Goal: Information Seeking & Learning: Learn about a topic

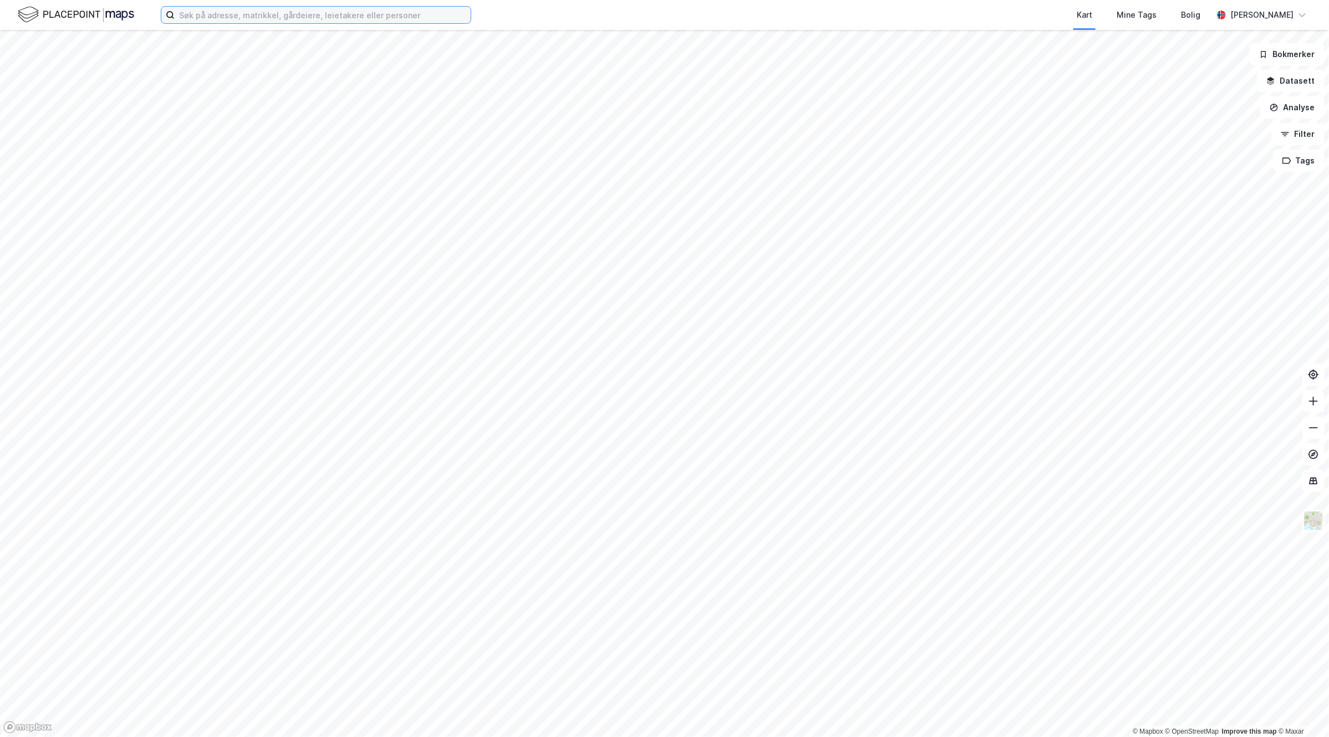
click at [451, 18] on input at bounding box center [323, 15] width 296 height 17
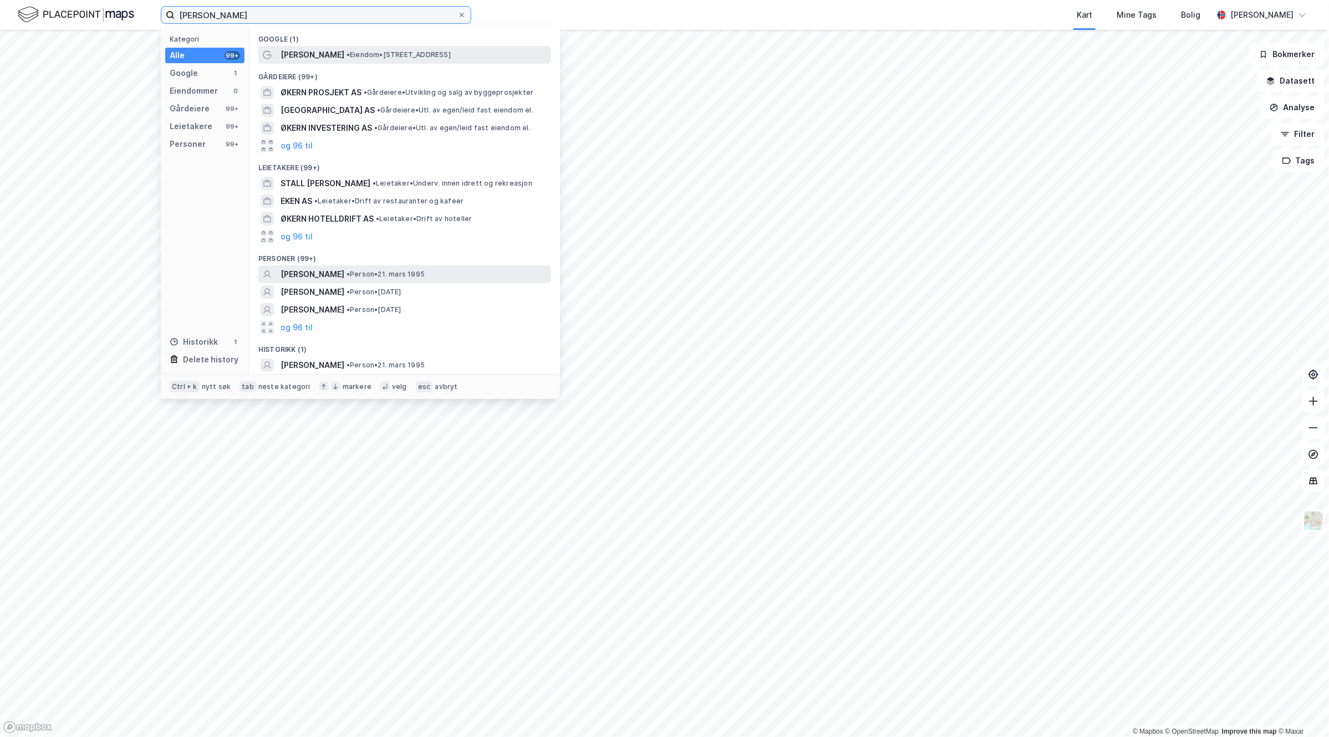
type input "[PERSON_NAME]"
click at [425, 274] on span "• Person • [DATE]" at bounding box center [385, 274] width 78 height 9
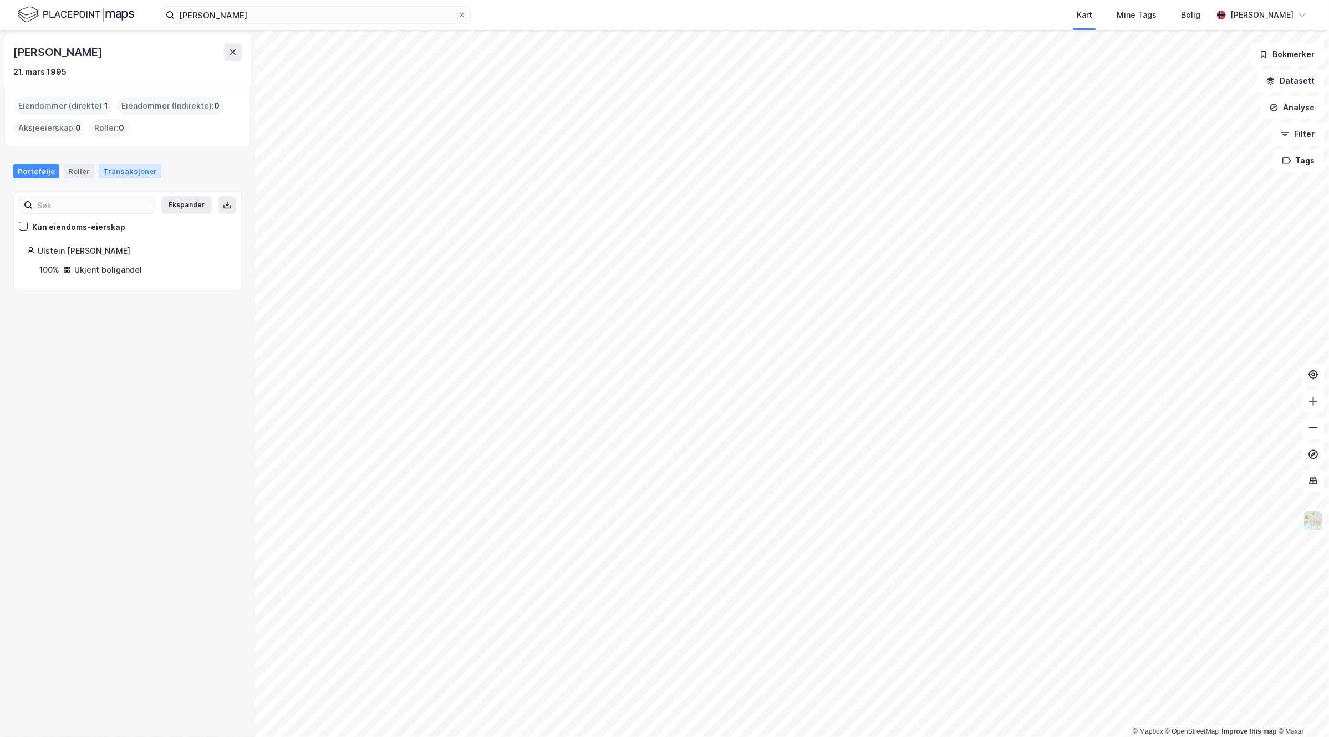
click at [131, 167] on div "Transaksjoner" at bounding box center [130, 171] width 63 height 14
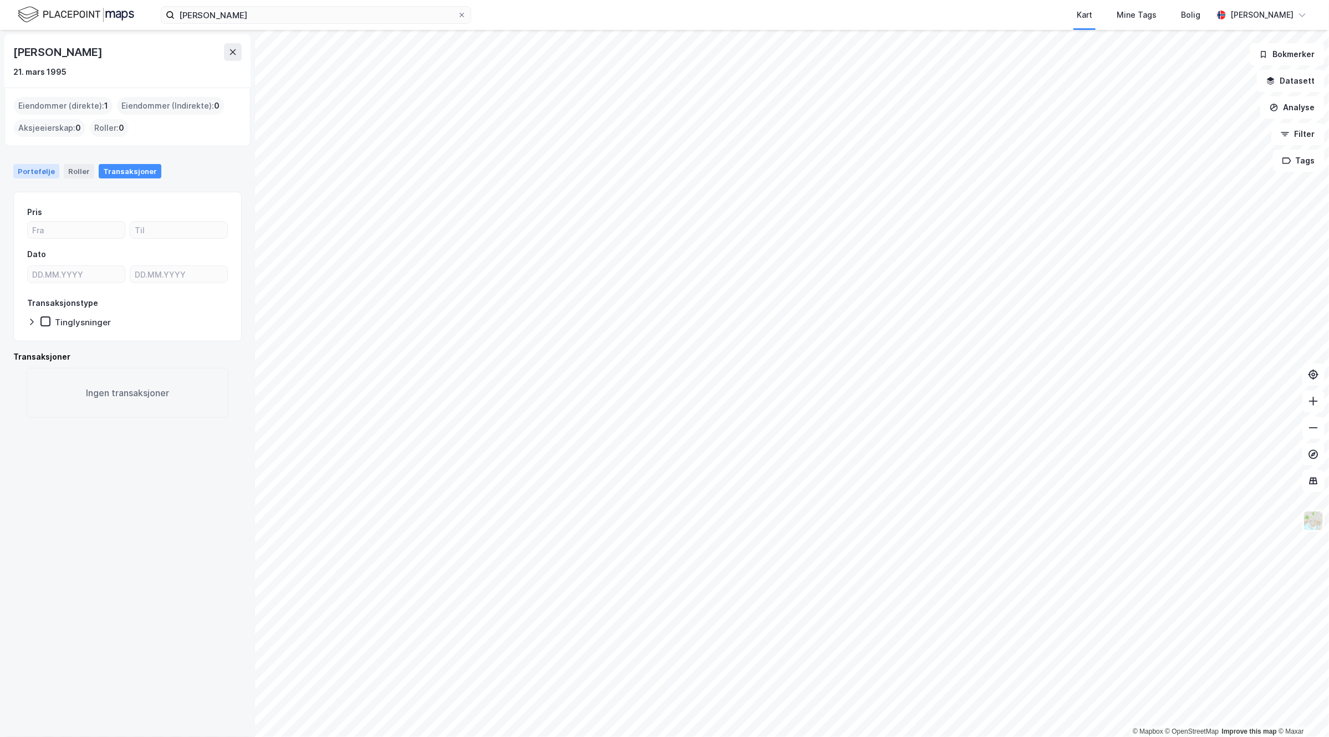
click at [28, 173] on div "Portefølje" at bounding box center [36, 171] width 46 height 14
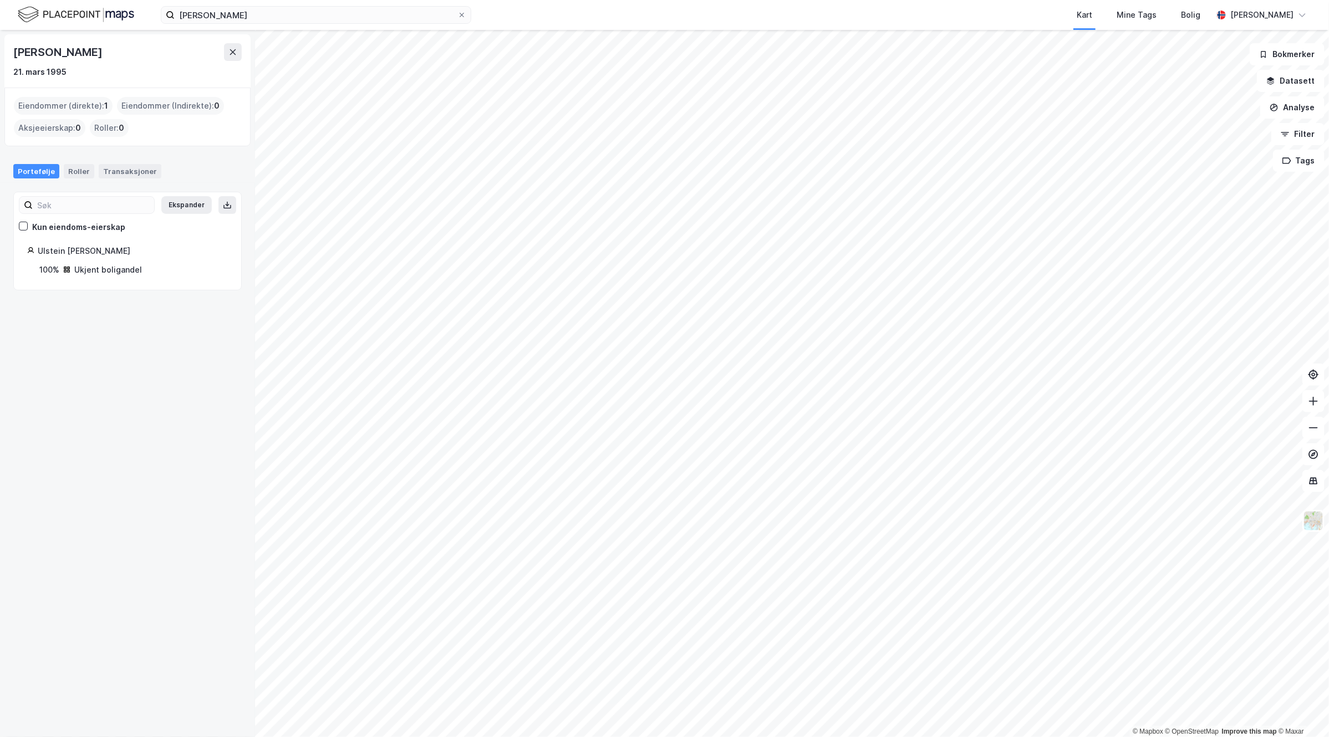
drag, startPoint x: 120, startPoint y: 45, endPoint x: -1, endPoint y: 44, distance: 121.4
click at [0, 44] on html "[PERSON_NAME] Kart Mine Tags Bolig [PERSON_NAME] © Mapbox © OpenStreetMap Impro…" at bounding box center [664, 368] width 1329 height 737
copy div "© Mapbox © OpenStreetMap Improve this map © [PERSON_NAME]"
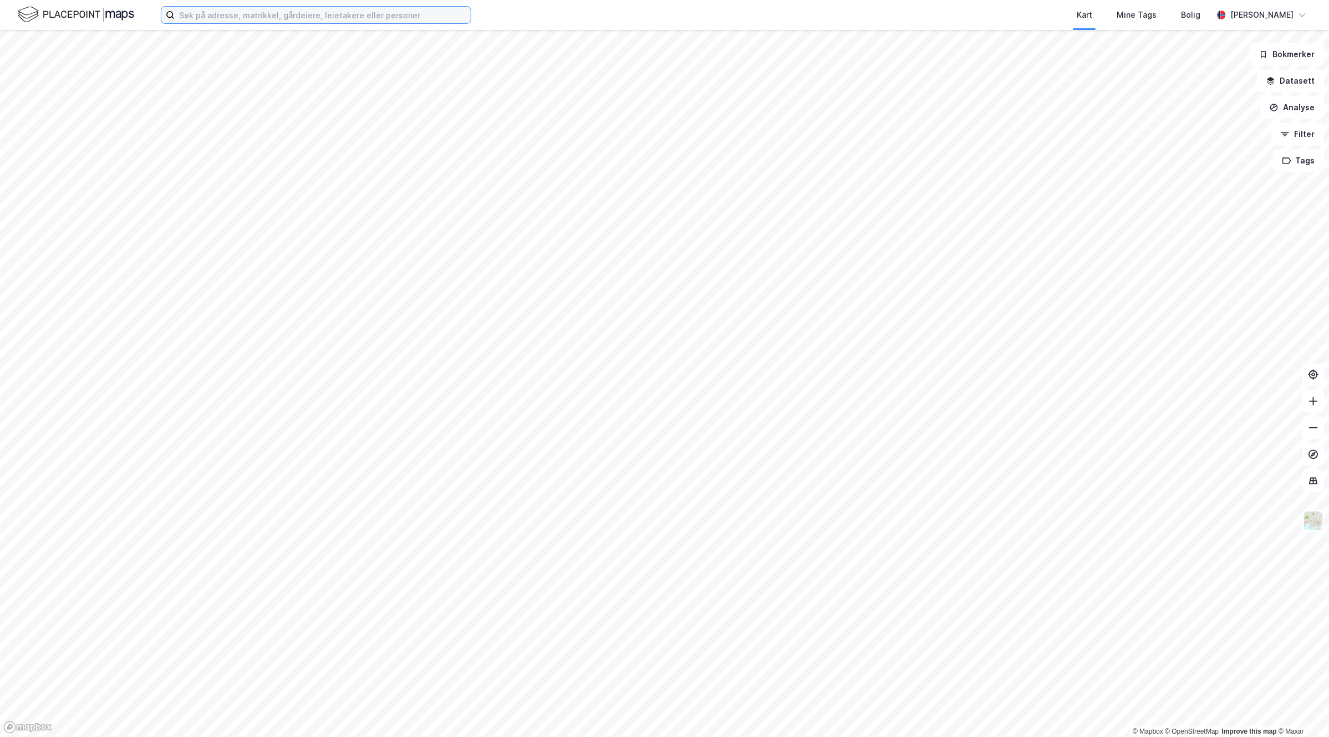
click at [345, 10] on input at bounding box center [323, 15] width 296 height 17
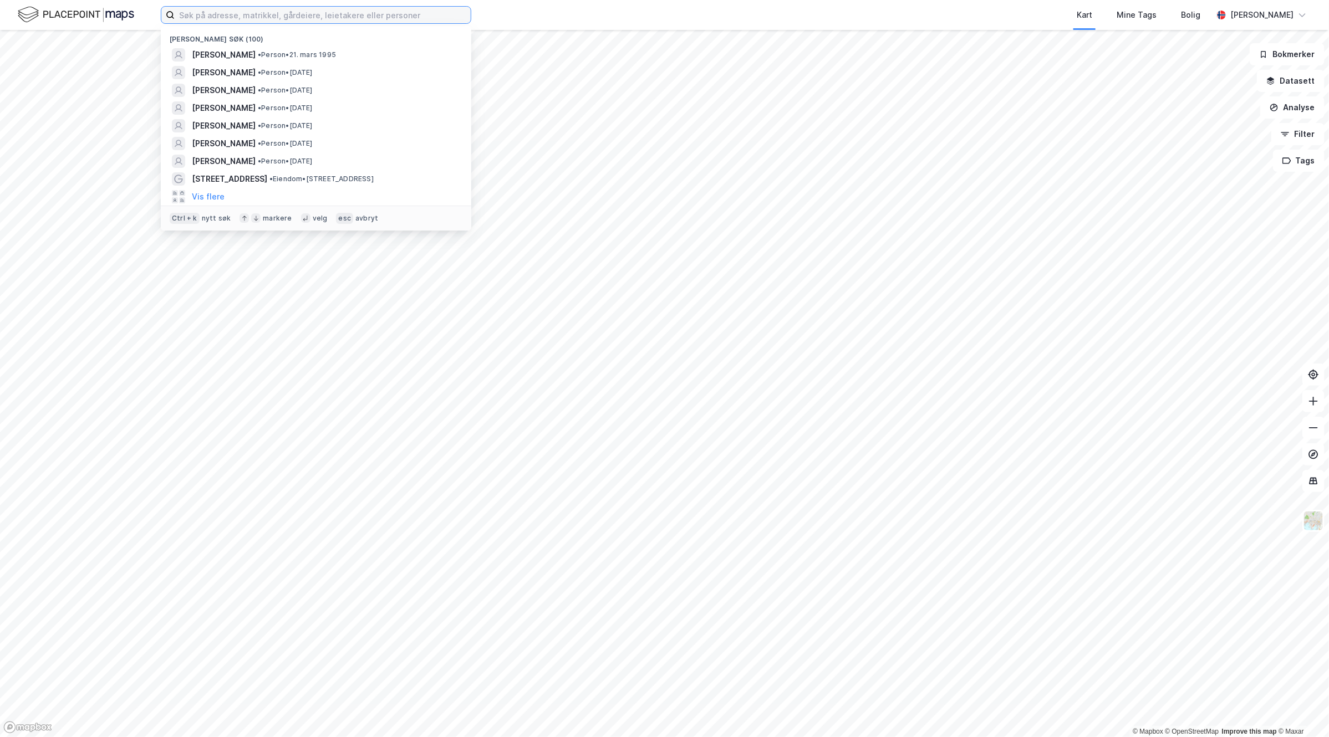
paste input "[STREET_ADDRESS]"
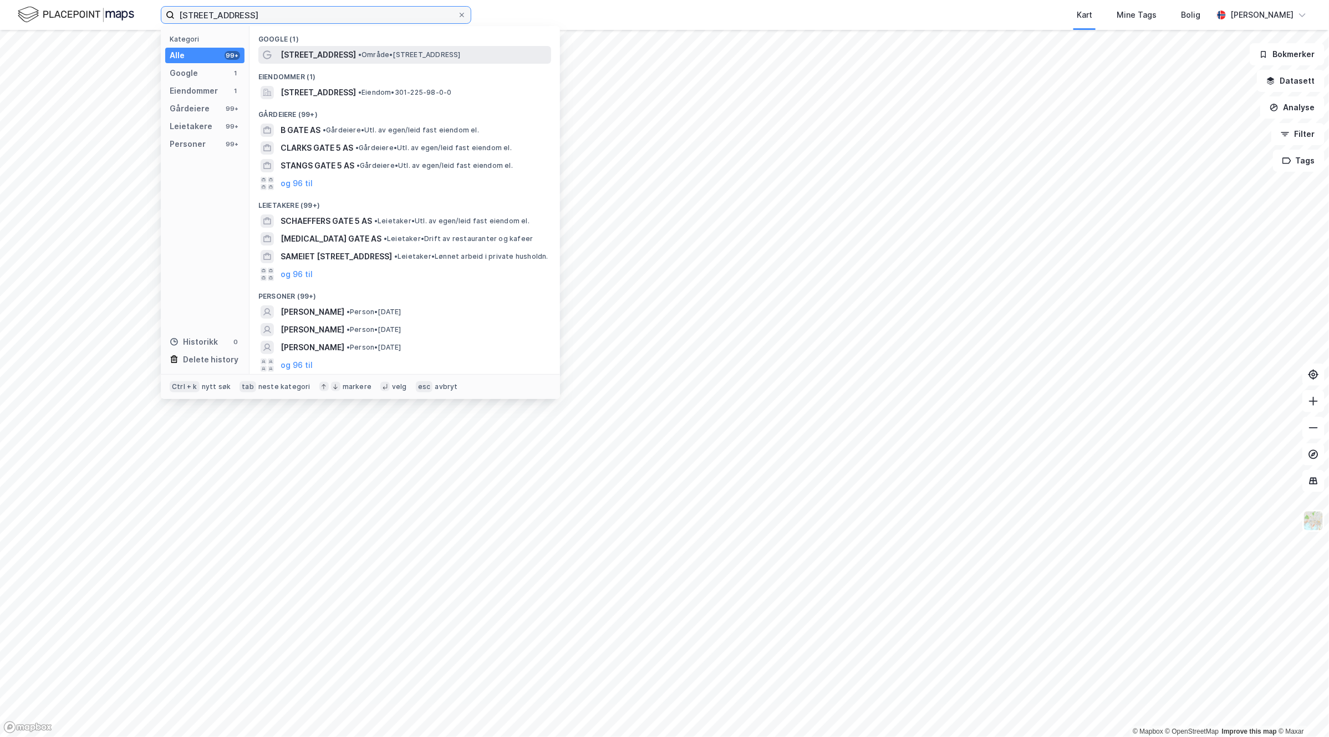
type input "[STREET_ADDRESS]"
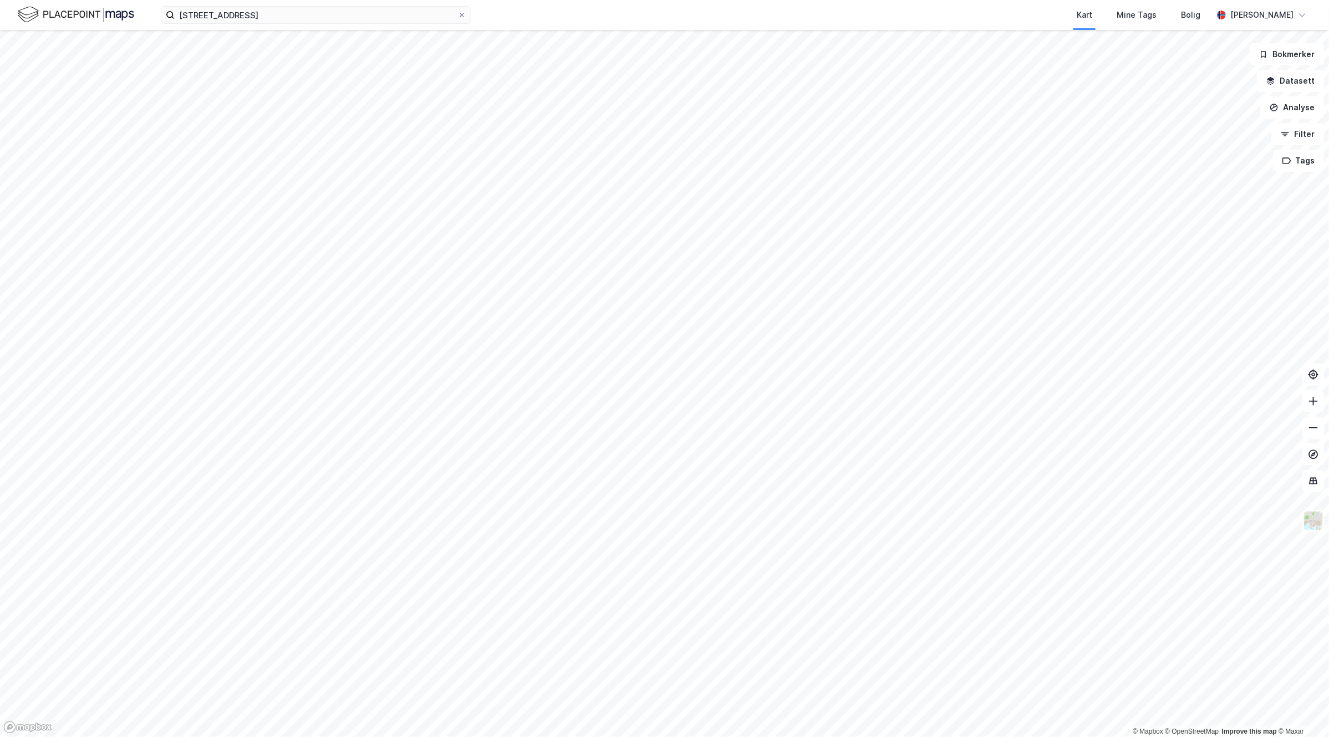
click at [306, 26] on div "[STREET_ADDRESS] Kart Mine Tags Bolig [PERSON_NAME]" at bounding box center [664, 15] width 1329 height 30
click at [297, 18] on input "[STREET_ADDRESS]" at bounding box center [316, 15] width 283 height 17
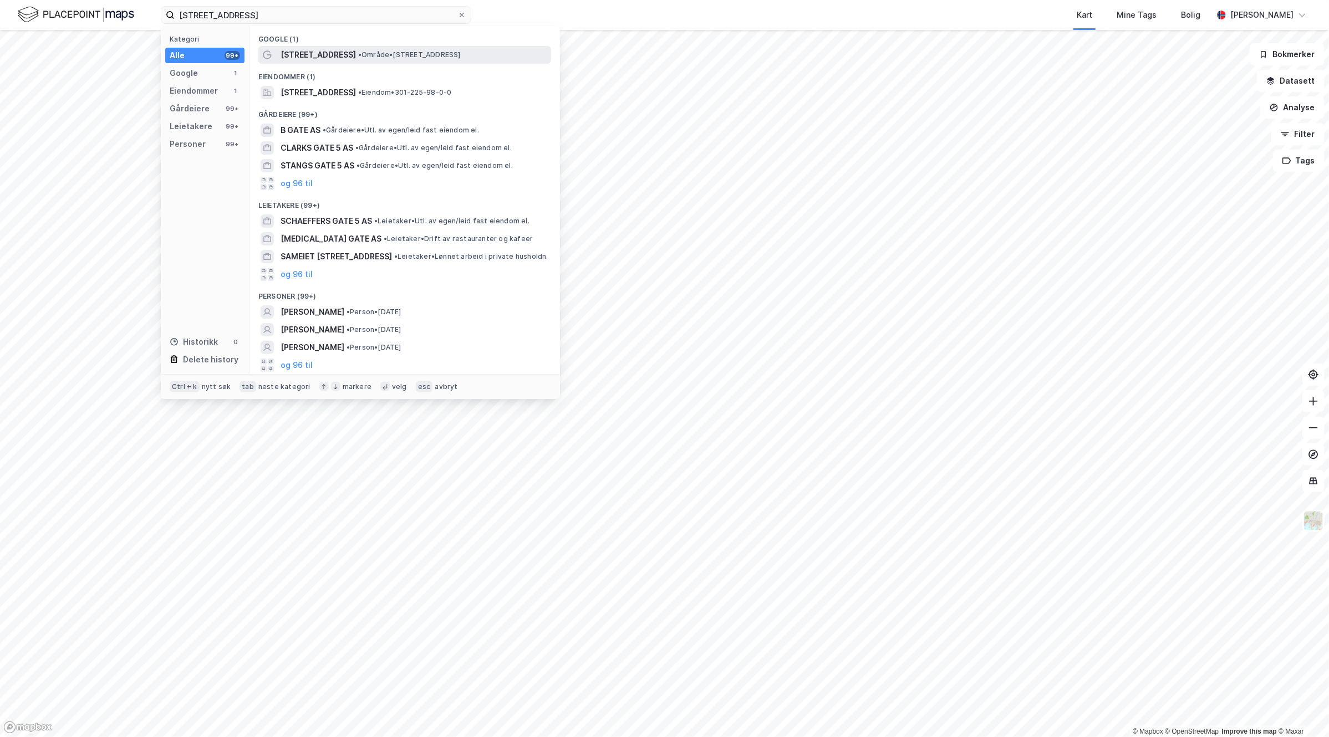
click at [344, 50] on span "[STREET_ADDRESS]" at bounding box center [317, 54] width 75 height 13
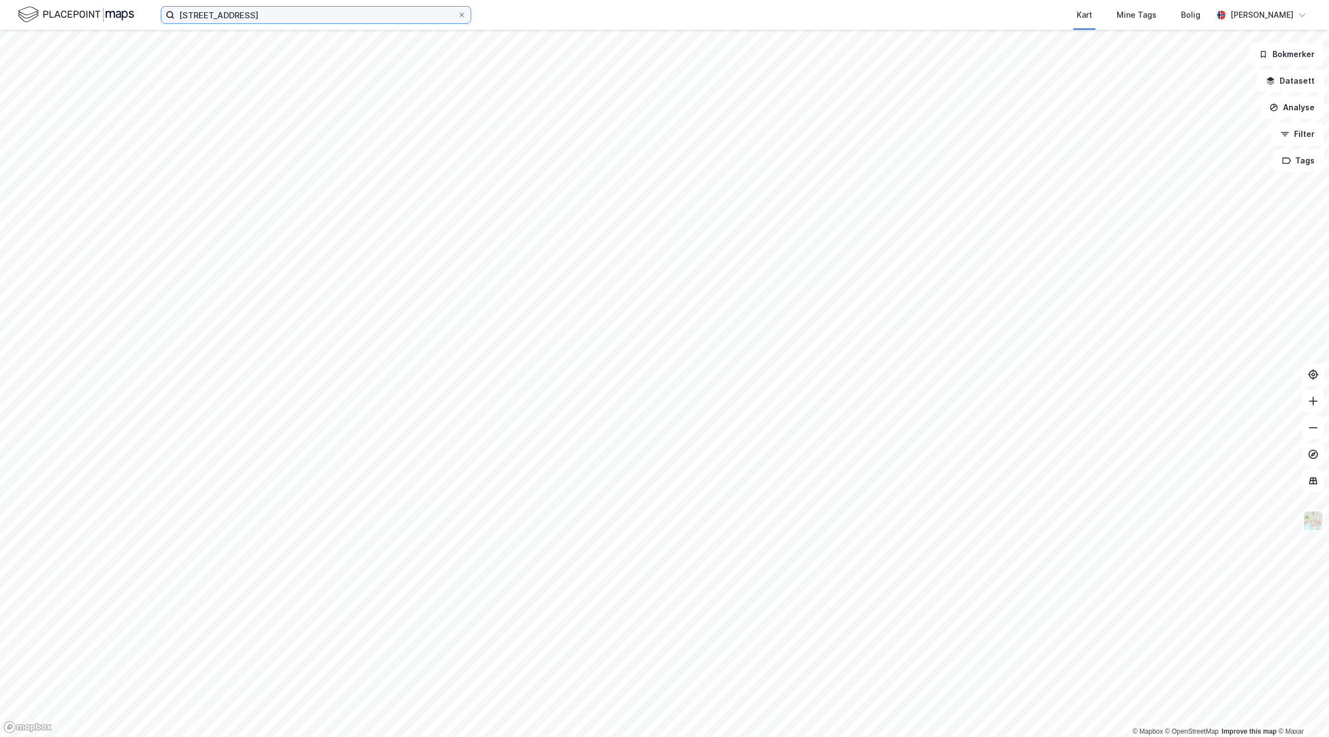
click at [305, 21] on input "[STREET_ADDRESS]" at bounding box center [316, 15] width 283 height 17
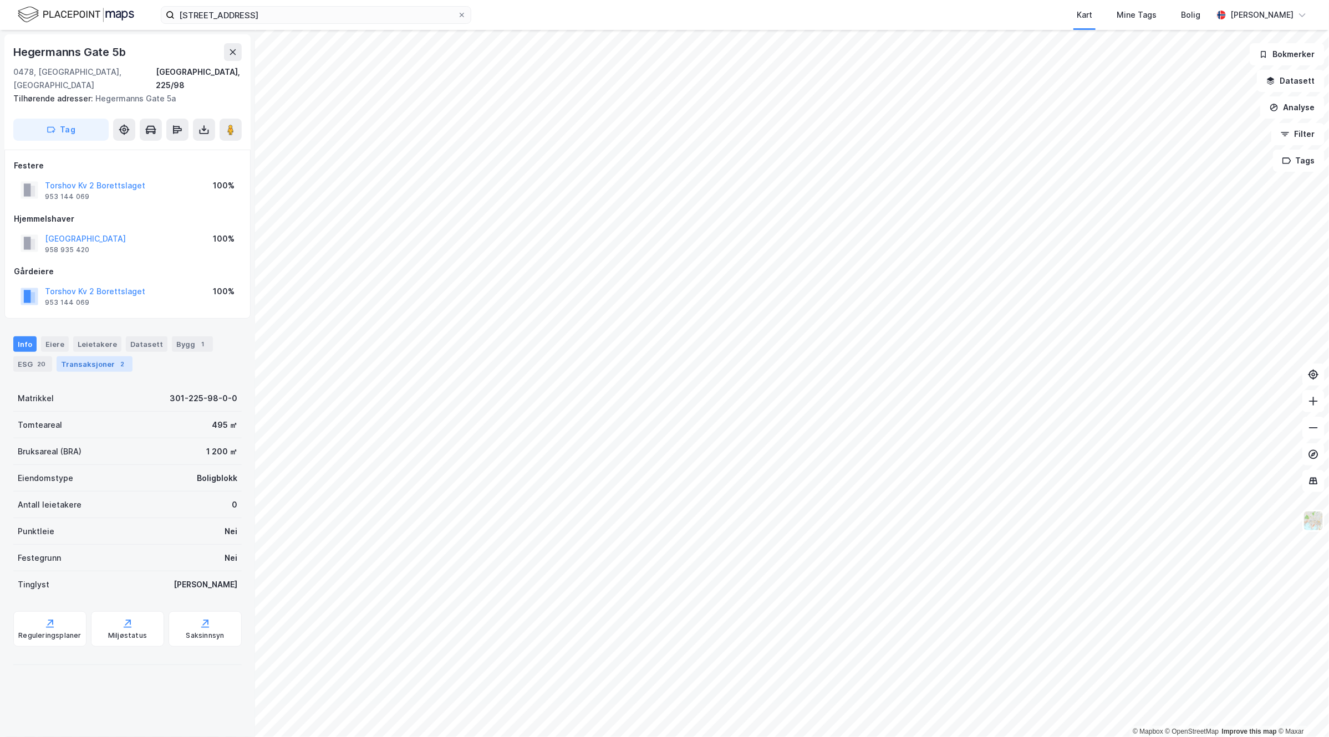
click at [104, 356] on div "Transaksjoner 2" at bounding box center [95, 364] width 76 height 16
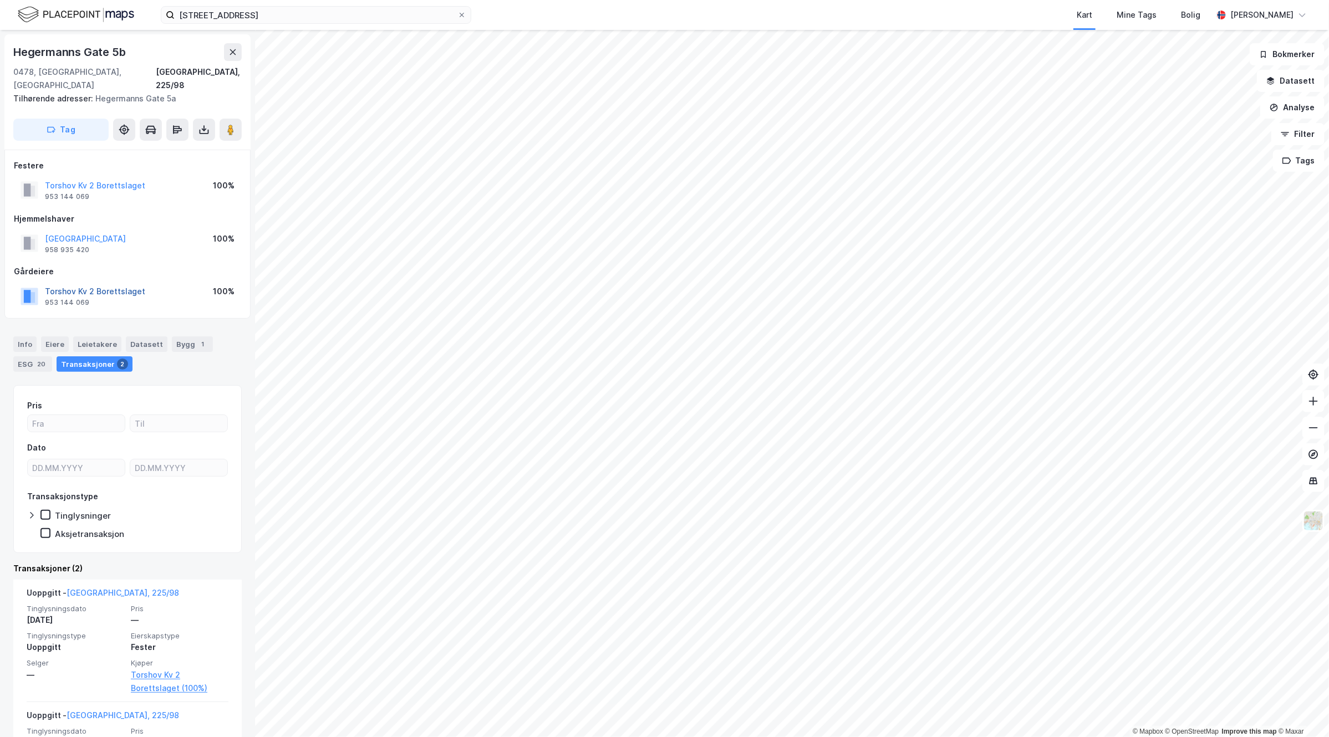
click at [0, 0] on button "Torshov Kv 2 Borettslaget" at bounding box center [0, 0] width 0 height 0
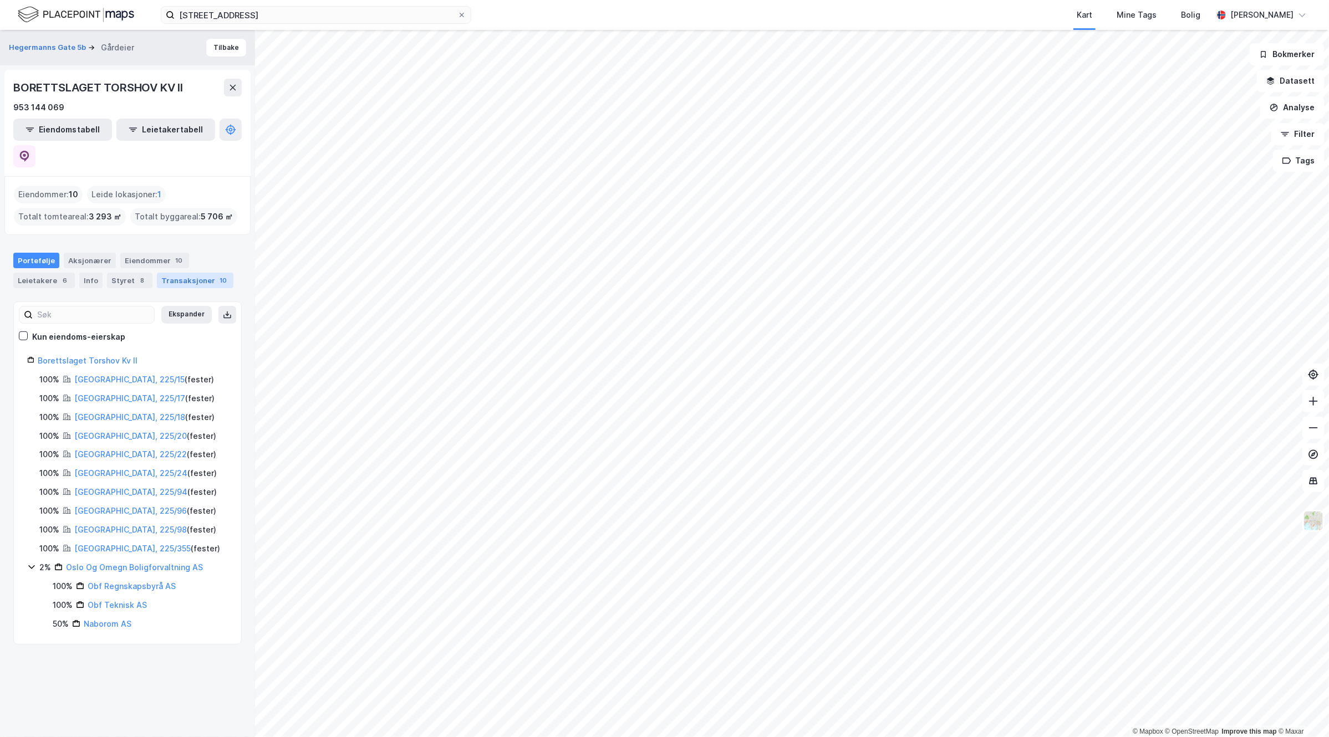
click at [205, 273] on div "Transaksjoner 10" at bounding box center [195, 281] width 76 height 16
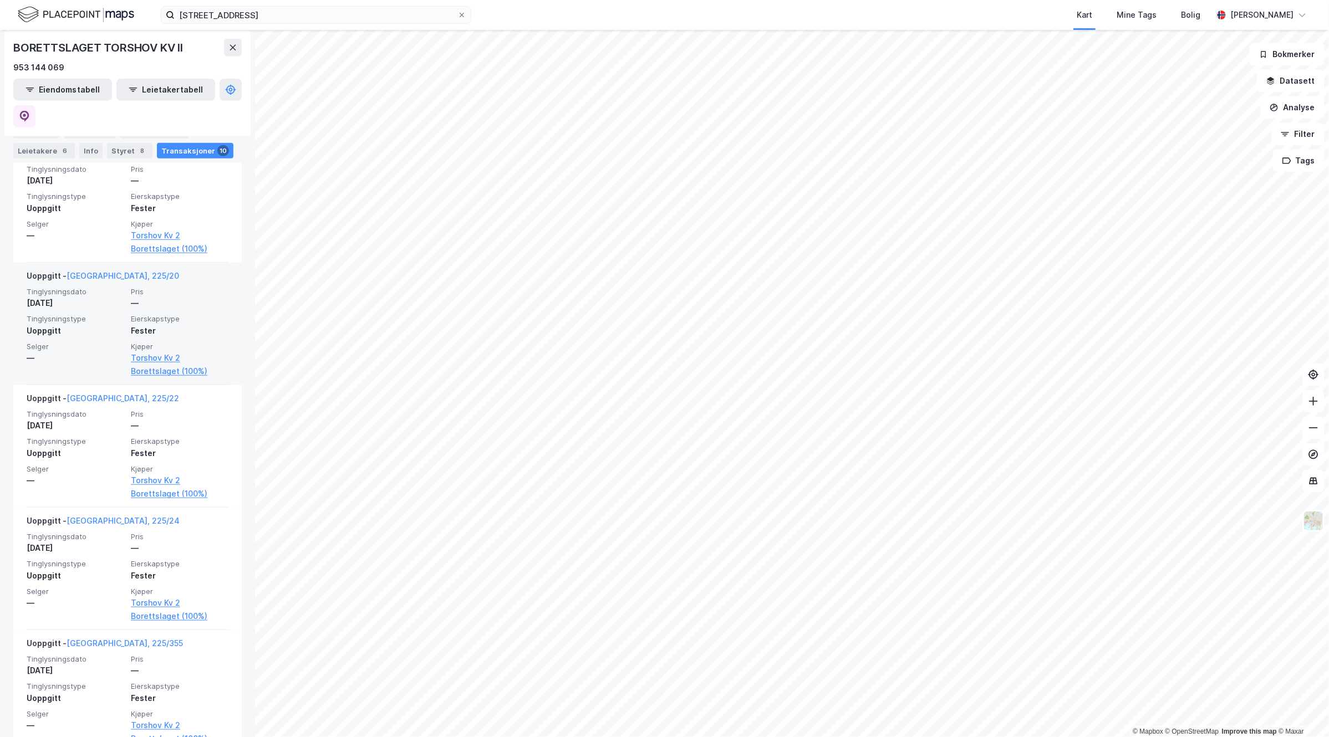
scroll to position [485, 0]
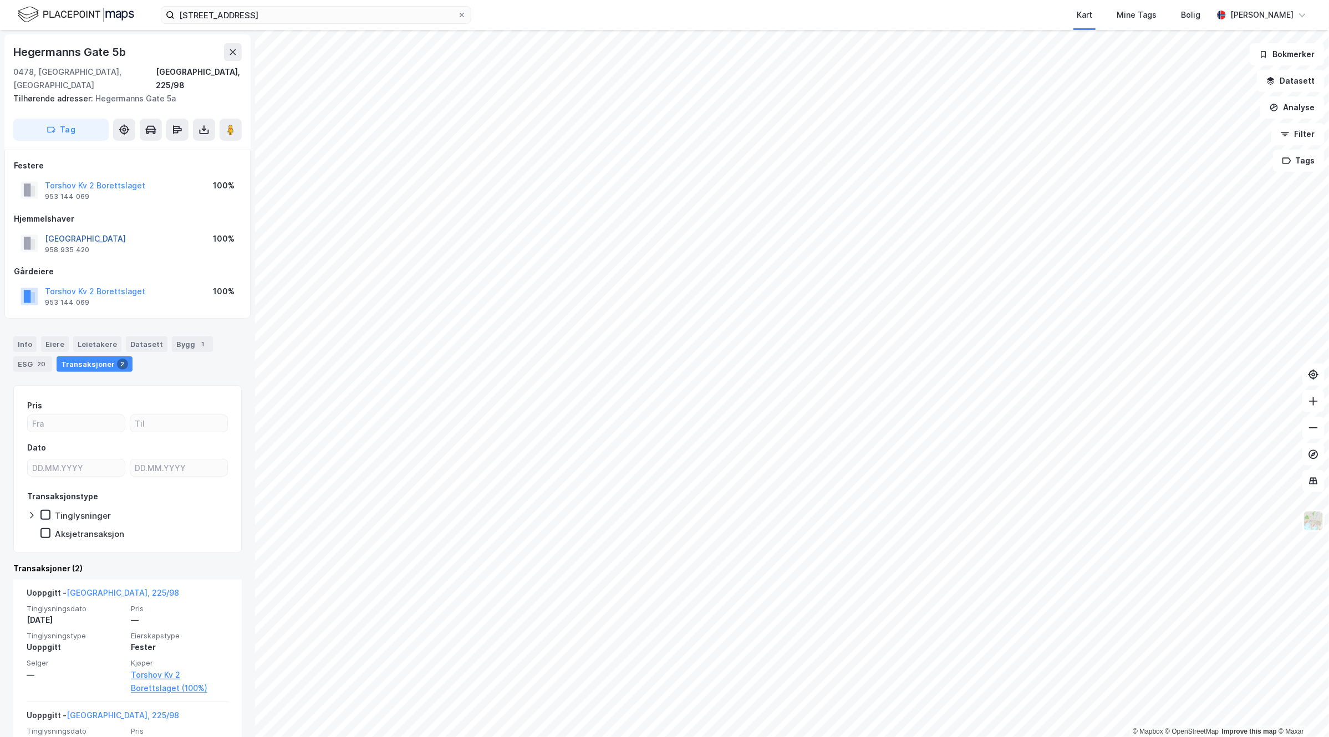
click at [0, 0] on button "OSLO KOMMUNE" at bounding box center [0, 0] width 0 height 0
click at [0, 0] on button "Torshov Kv 2 Borettslaget" at bounding box center [0, 0] width 0 height 0
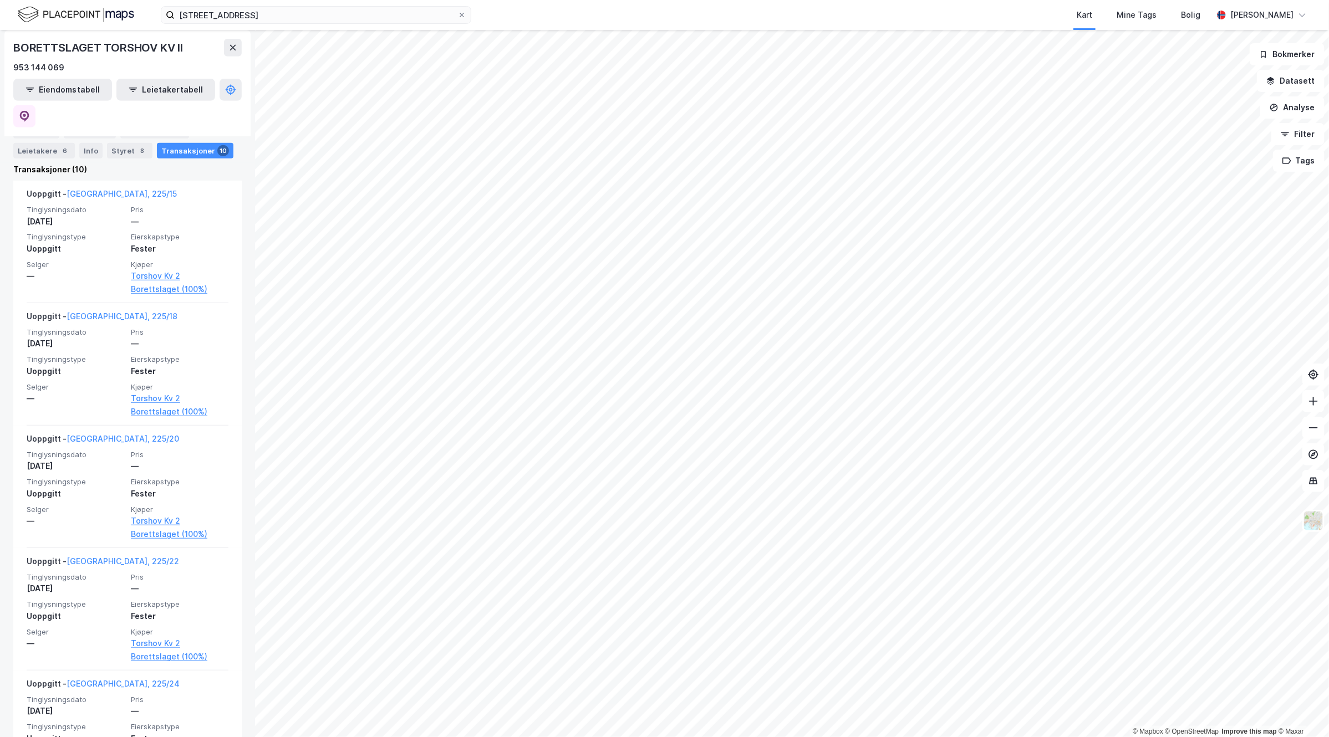
scroll to position [139, 0]
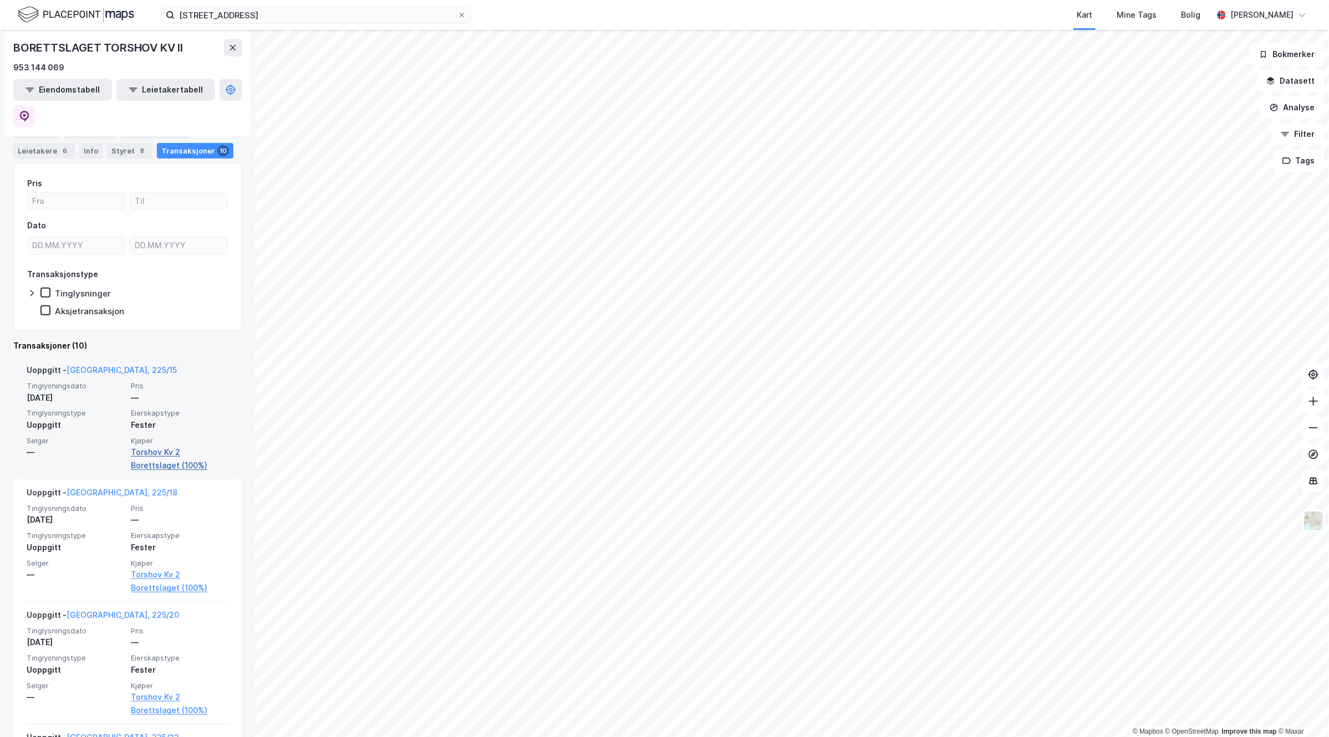
drag, startPoint x: 141, startPoint y: 431, endPoint x: 153, endPoint y: 431, distance: 11.7
click at [141, 446] on link "Torshov Kv 2 Borettslaget (100%)" at bounding box center [180, 459] width 98 height 27
click at [165, 446] on link "Torshov Kv 2 Borettslaget (100%)" at bounding box center [180, 459] width 98 height 27
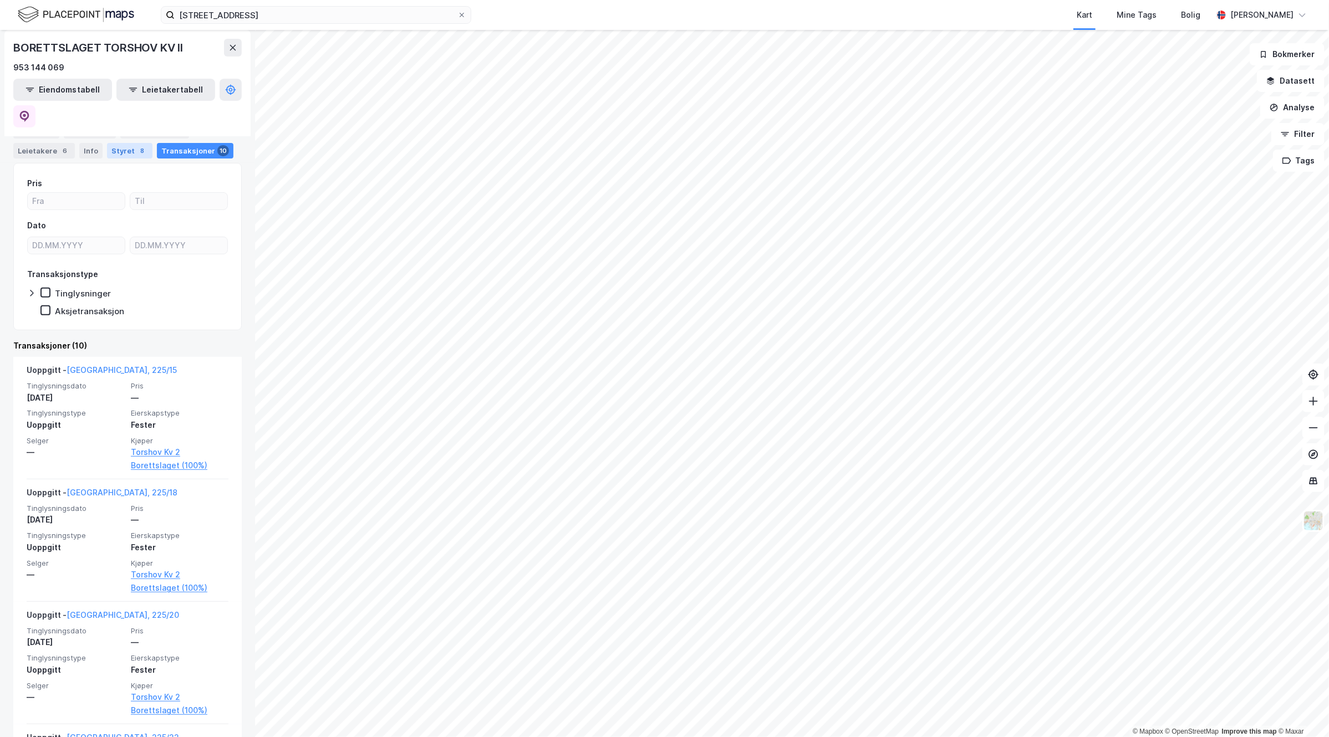
click at [122, 154] on div "Styret 8" at bounding box center [129, 151] width 45 height 16
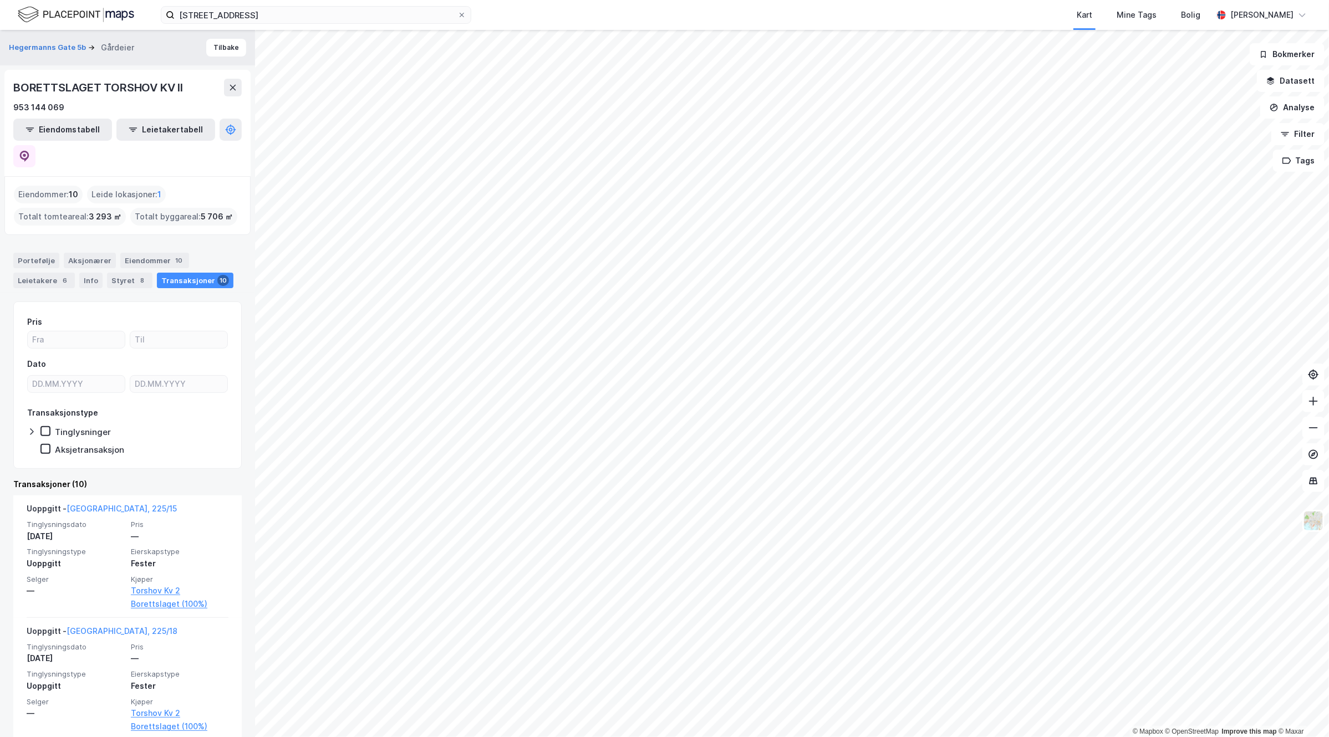
click at [188, 273] on div "Transaksjoner 10" at bounding box center [195, 281] width 76 height 16
